Goal: Information Seeking & Learning: Check status

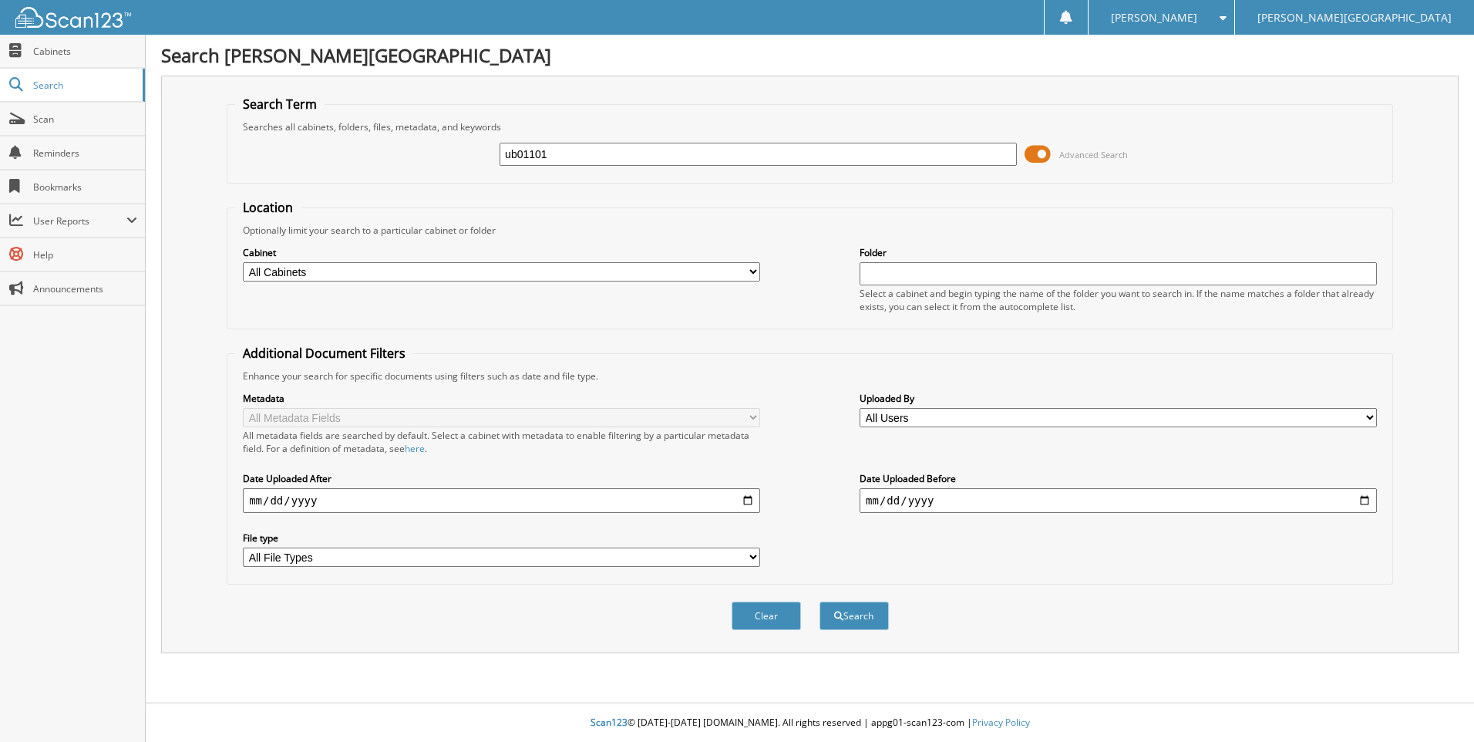
type input "ub01101"
click at [820, 602] on button "Search" at bounding box center [854, 616] width 69 height 29
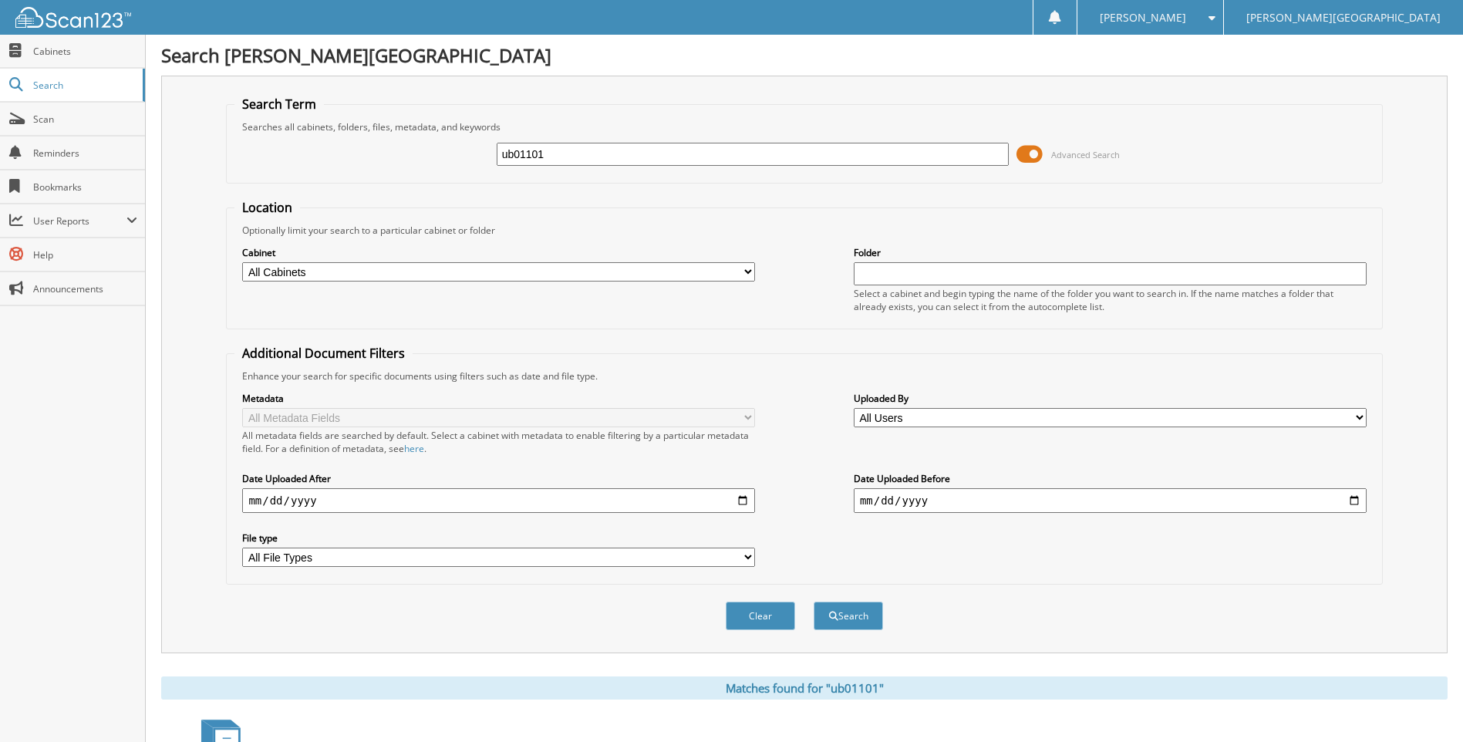
click at [1039, 153] on span at bounding box center [1029, 154] width 26 height 23
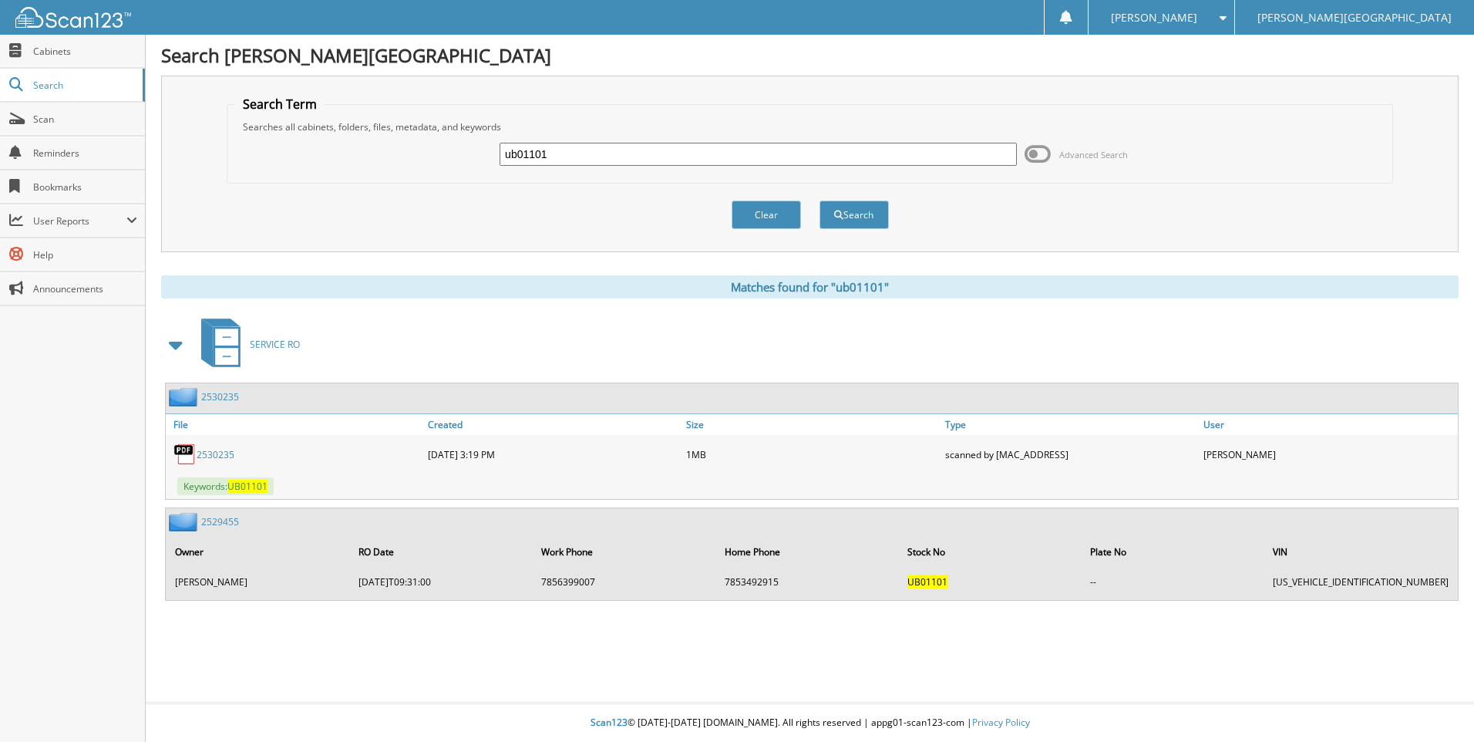
click at [218, 456] on link "2530235" at bounding box center [216, 454] width 38 height 13
